Goal: Navigation & Orientation: Find specific page/section

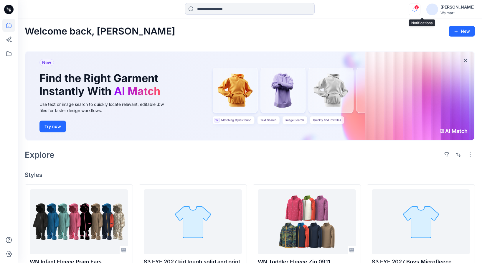
click at [416, 10] on icon "button" at bounding box center [414, 9] width 4 height 4
click at [268, 40] on div "Welcome back, Eliana New New Find the Right Garment Instantly With AI Match Use…" at bounding box center [250, 264] width 464 height 490
click at [418, 6] on span at bounding box center [416, 7] width 3 height 3
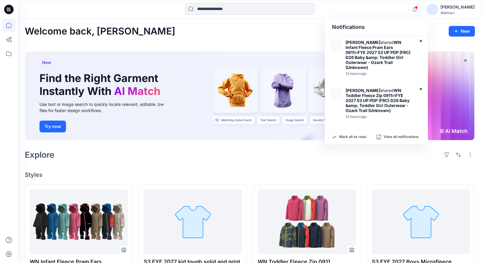
click at [380, 5] on div "Notifications Samantha Cordoba shared WN Infant Fleece Pram Ears 0911 in FYE 20…" at bounding box center [250, 9] width 464 height 13
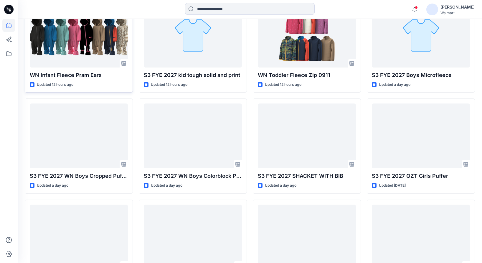
scroll to position [192, 0]
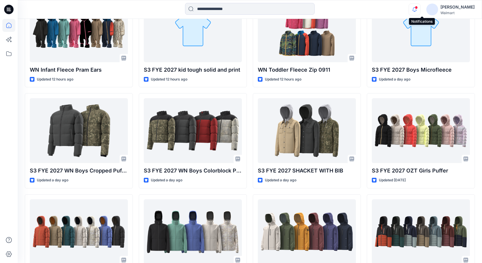
click at [420, 10] on icon "button" at bounding box center [414, 10] width 11 height 12
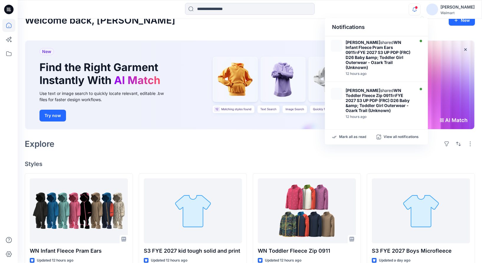
scroll to position [0, 0]
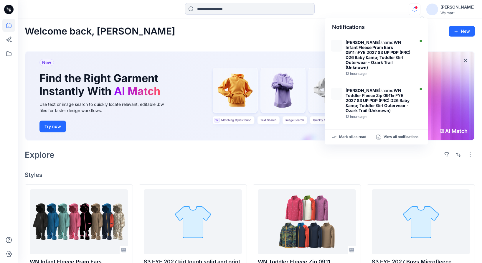
click at [418, 7] on span at bounding box center [416, 7] width 3 height 3
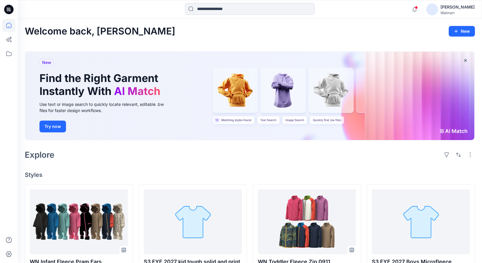
click at [418, 9] on span at bounding box center [416, 7] width 3 height 3
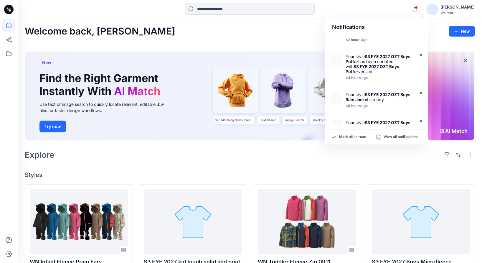
scroll to position [192, 0]
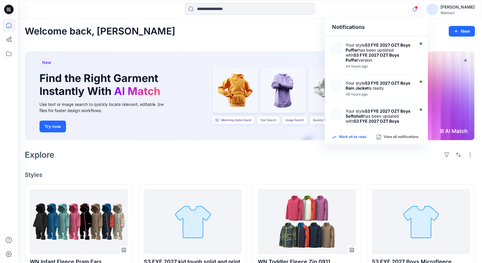
click at [355, 138] on p "Mark all as read" at bounding box center [352, 136] width 27 height 5
click at [349, 5] on div at bounding box center [250, 9] width 232 height 13
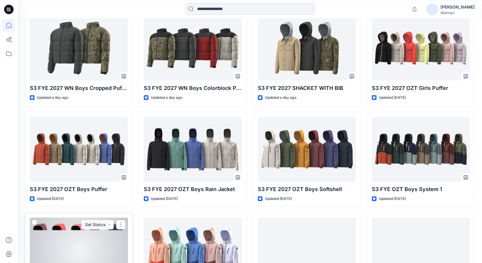
scroll to position [274, 0]
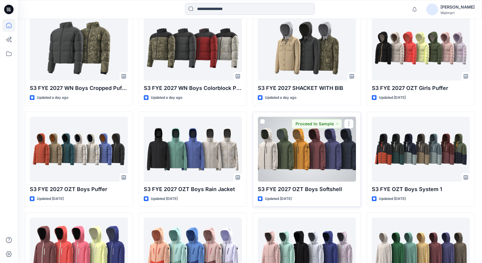
click at [327, 156] on div at bounding box center [307, 149] width 98 height 65
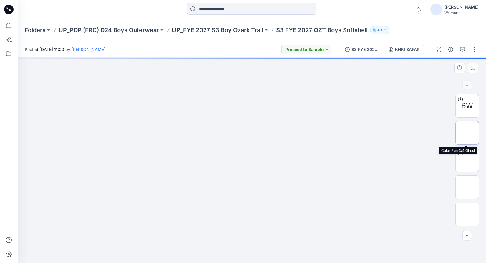
click at [467, 133] on img at bounding box center [467, 133] width 0 height 0
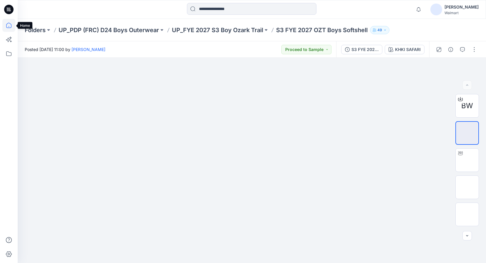
click at [10, 28] on icon at bounding box center [8, 25] width 5 height 5
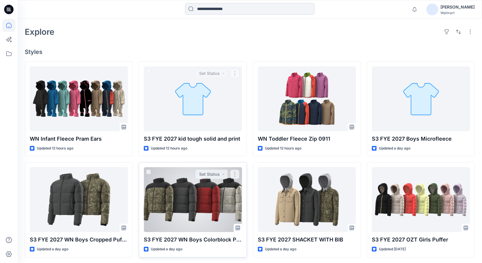
scroll to position [127, 0]
